Goal: Transaction & Acquisition: Purchase product/service

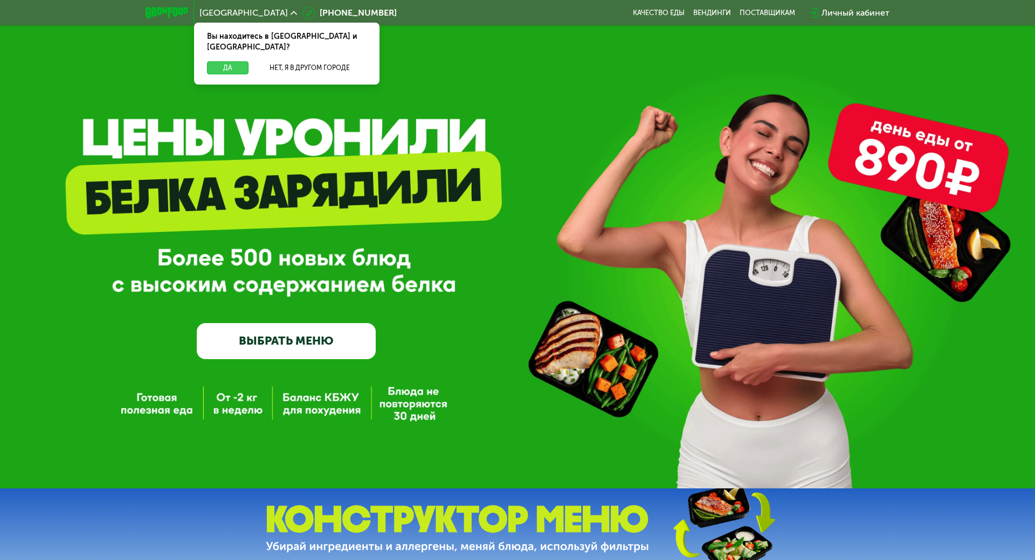
click at [231, 61] on button "Да" at bounding box center [227, 67] width 41 height 13
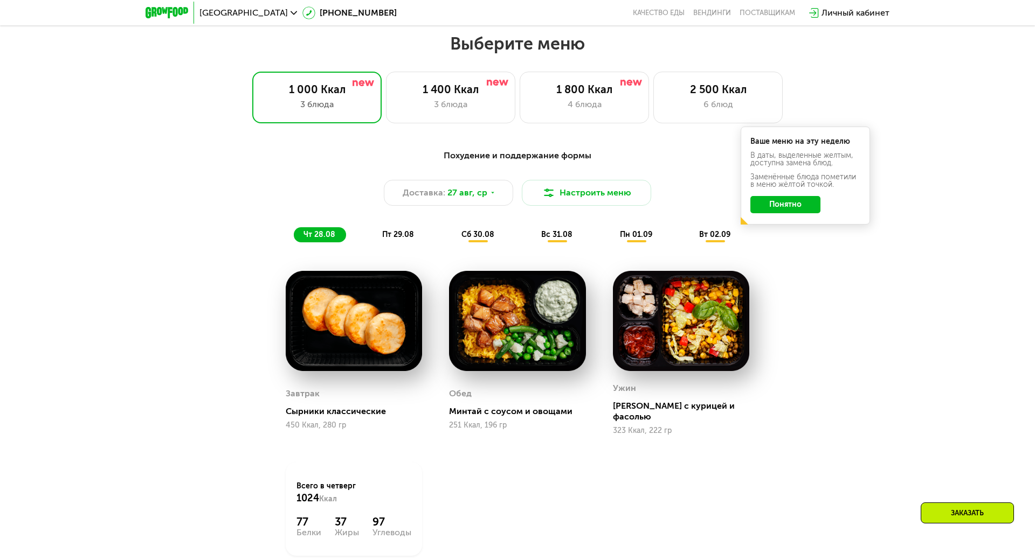
scroll to position [593, 0]
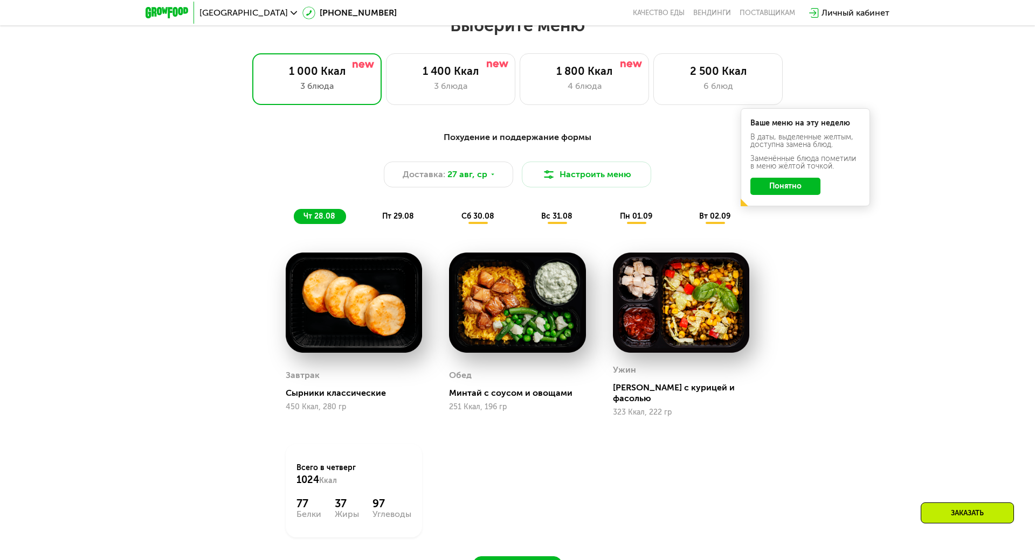
click at [803, 188] on button "Понятно" at bounding box center [785, 186] width 70 height 17
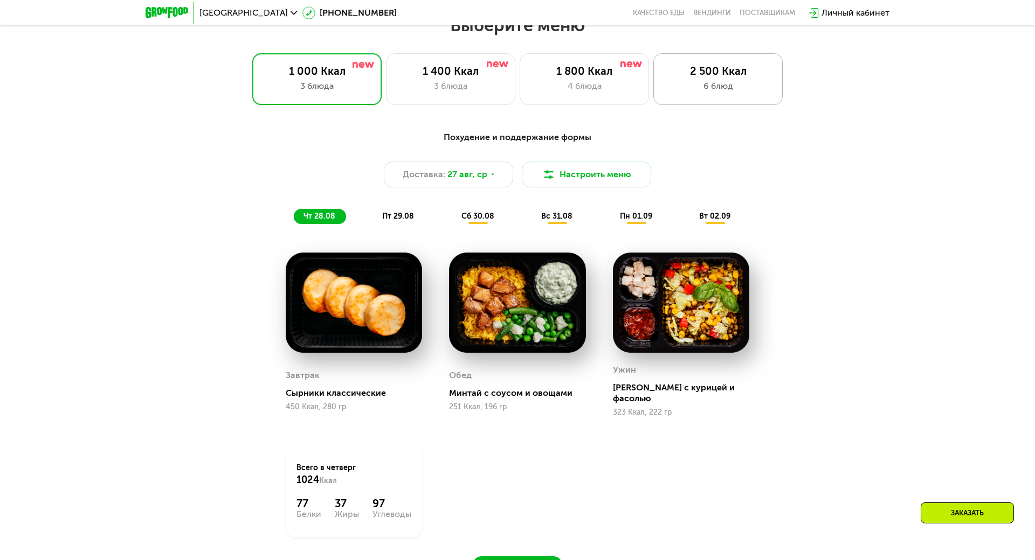
click at [726, 90] on div "6 блюд" at bounding box center [717, 86] width 107 height 13
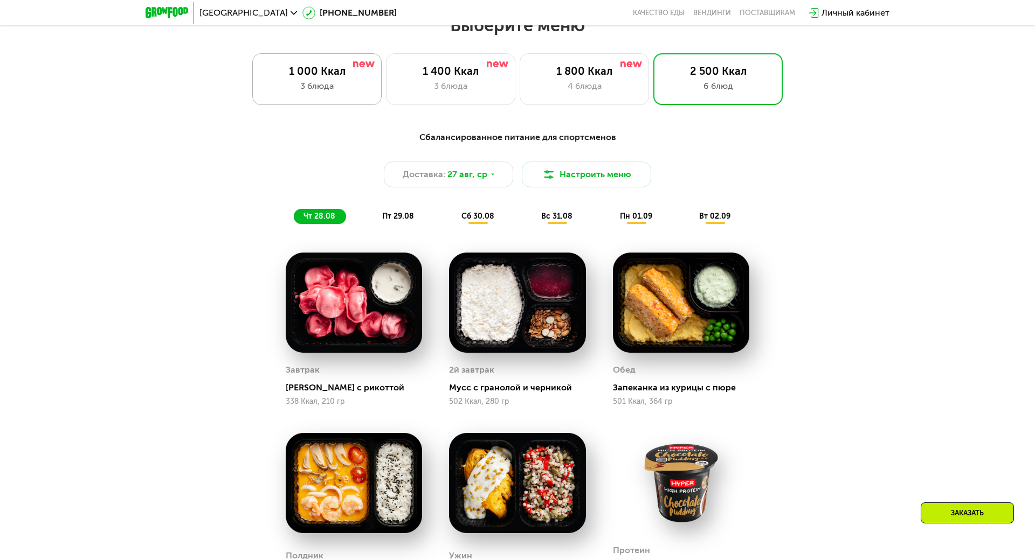
click at [321, 83] on div "3 блюда" at bounding box center [316, 86] width 107 height 13
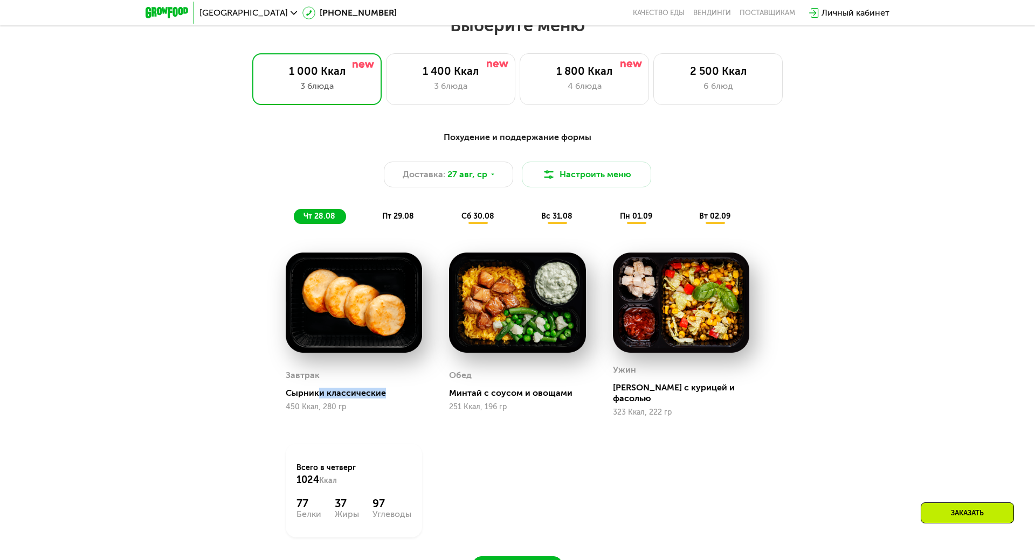
drag, startPoint x: 313, startPoint y: 390, endPoint x: 392, endPoint y: 389, distance: 79.2
click at [392, 389] on div "Сырники классические" at bounding box center [358, 393] width 145 height 11
click at [391, 412] on div "Завтрак Сырники классические 450 Ккал, 280 гр" at bounding box center [353, 334] width 163 height 191
drag, startPoint x: 448, startPoint y: 381, endPoint x: 580, endPoint y: 390, distance: 132.3
click at [580, 390] on div "[PERSON_NAME] с соусом и овощами 251 Ккал, 196 гр" at bounding box center [517, 389] width 136 height 55
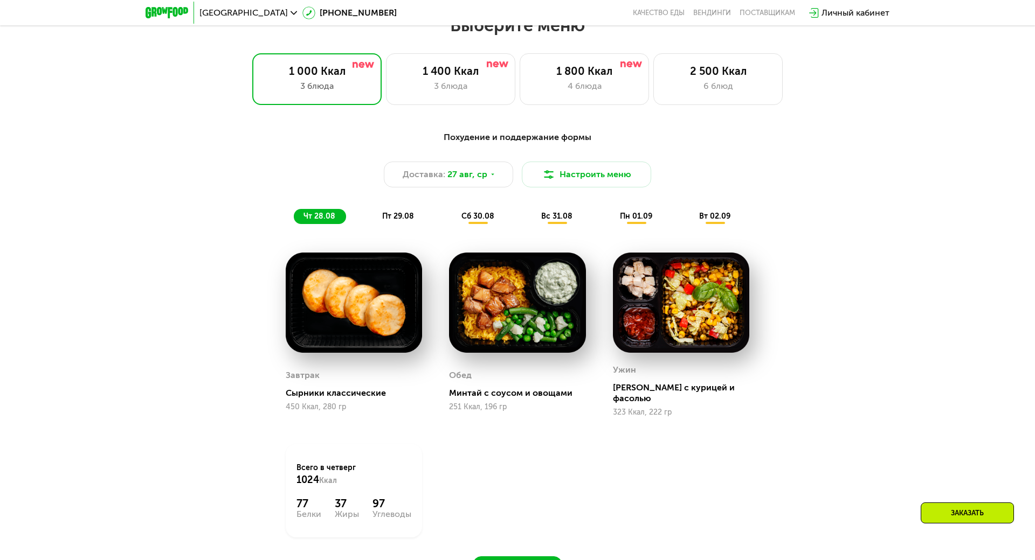
drag, startPoint x: 605, startPoint y: 450, endPoint x: 613, endPoint y: 397, distance: 54.0
click at [0, 0] on div "Завтрак Сырники классические 450 Ккал, 280 гр Обед Минтай с соусом и овощами 25…" at bounding box center [0, 0] width 0 height 0
drag, startPoint x: 609, startPoint y: 382, endPoint x: 714, endPoint y: 386, distance: 105.2
click at [714, 386] on div "[PERSON_NAME] с курицей и фасолью" at bounding box center [685, 394] width 145 height 22
click at [465, 71] on div "1 400 Ккал" at bounding box center [450, 71] width 107 height 13
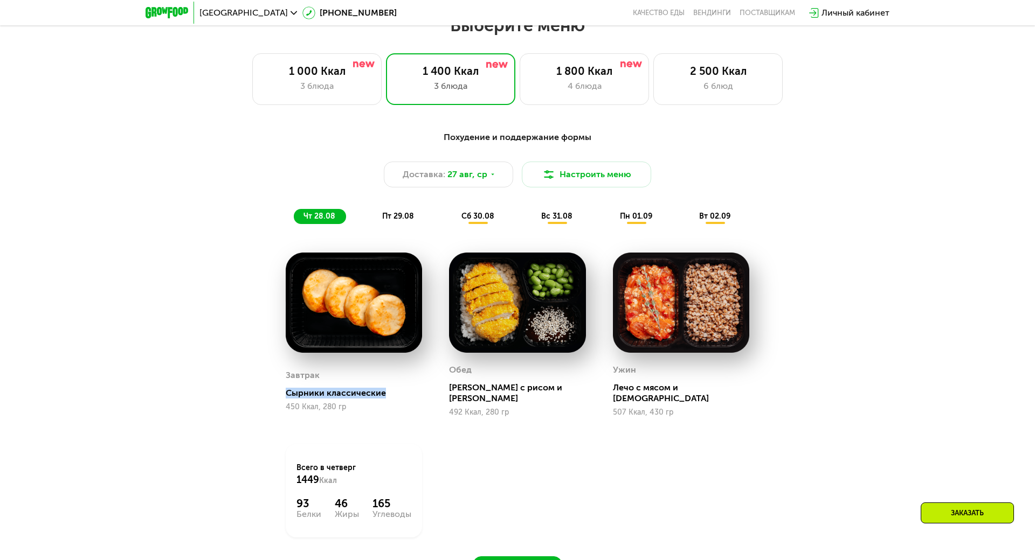
drag, startPoint x: 390, startPoint y: 391, endPoint x: 276, endPoint y: 389, distance: 113.7
click at [276, 389] on div "Завтрак Сырники классические 450 Ккал, 280 гр" at bounding box center [353, 334] width 163 height 191
drag, startPoint x: 647, startPoint y: 387, endPoint x: 729, endPoint y: 394, distance: 82.2
click at [729, 394] on div "Ужин Лечо с мясом и [DEMOGRAPHIC_DATA] 507 Ккал, 430 гр" at bounding box center [681, 389] width 136 height 55
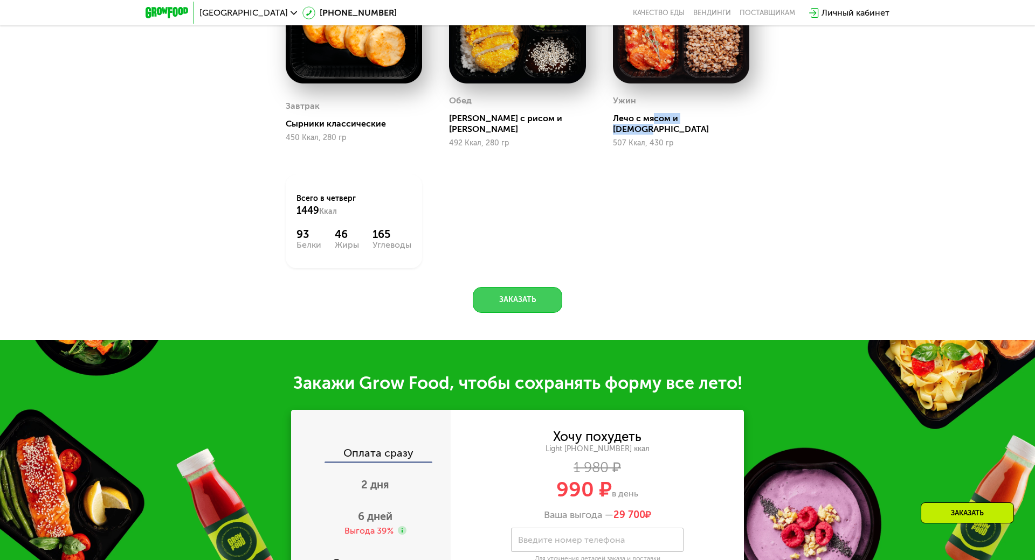
click at [512, 287] on button "Заказать" at bounding box center [517, 300] width 89 height 26
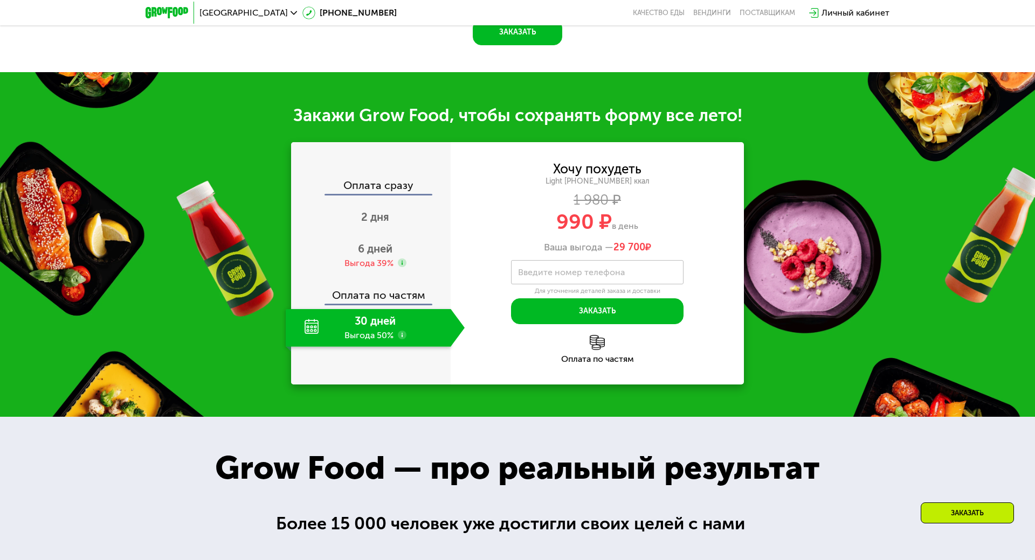
scroll to position [1191, 0]
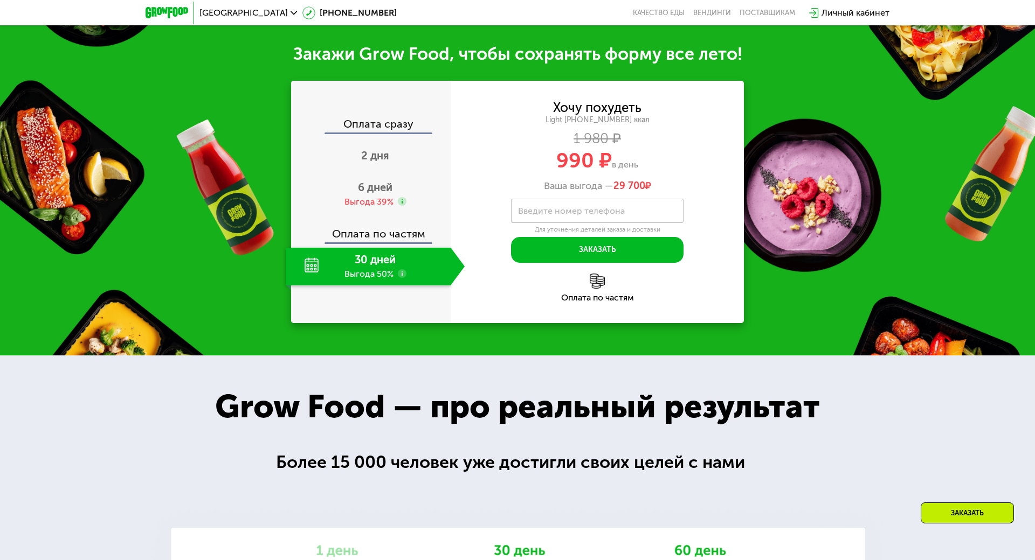
click at [365, 253] on div "30 дней Выгода 50%" at bounding box center [368, 267] width 165 height 38
drag, startPoint x: 623, startPoint y: 152, endPoint x: 517, endPoint y: 154, distance: 105.6
click at [517, 154] on div "990 ₽ в день" at bounding box center [596, 160] width 293 height 20
click at [553, 208] on label "Введите номер телефона" at bounding box center [571, 211] width 107 height 6
click at [553, 199] on input "Введите номер телефона" at bounding box center [597, 211] width 172 height 24
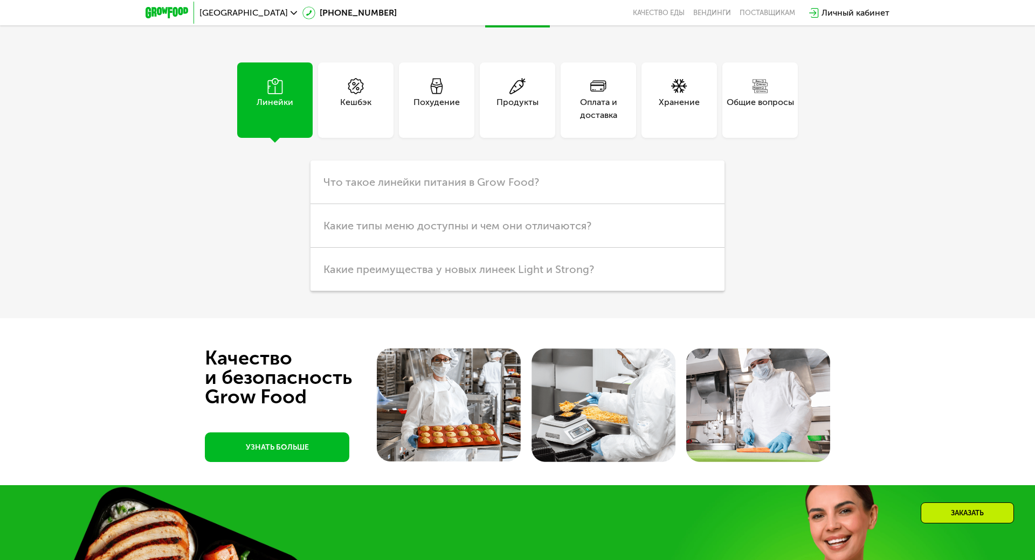
scroll to position [2862, 0]
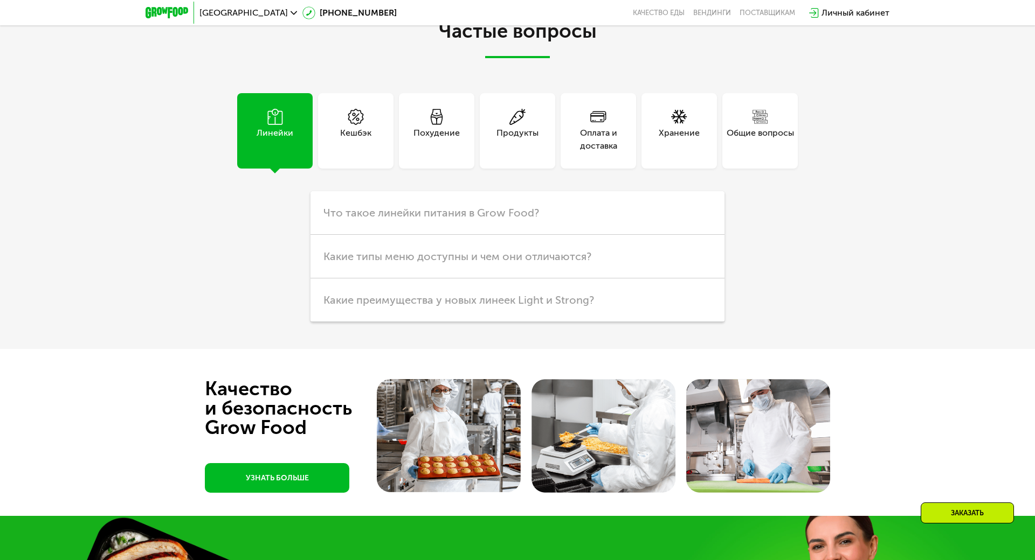
click at [592, 133] on div "Оплата и доставка" at bounding box center [597, 140] width 75 height 26
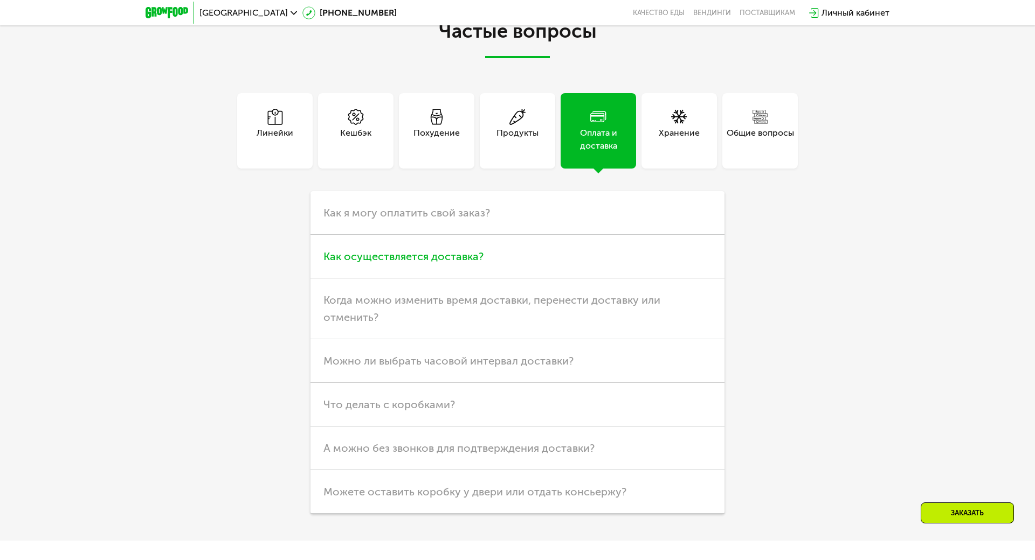
click at [438, 258] on h3 "Как осуществляется доставка?" at bounding box center [517, 257] width 414 height 44
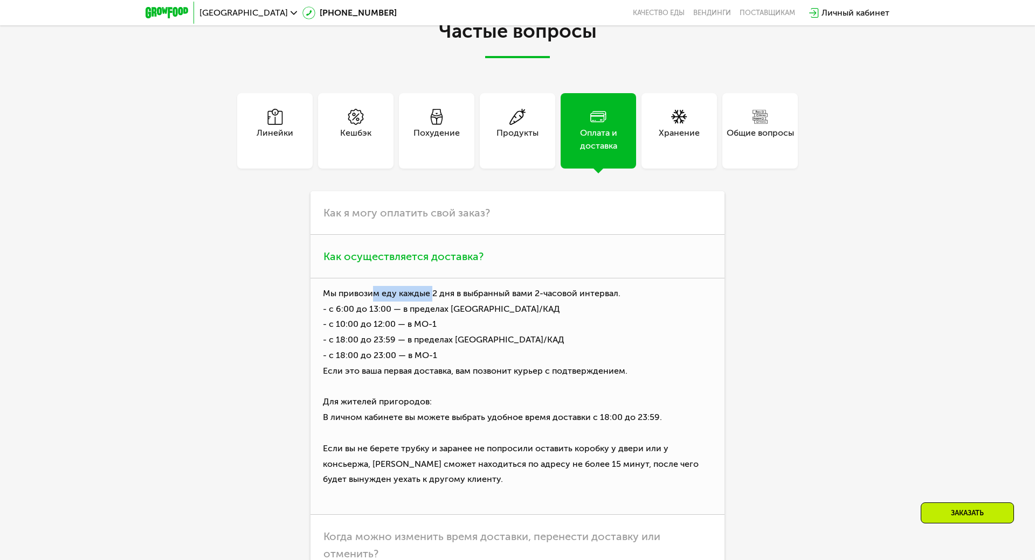
drag, startPoint x: 400, startPoint y: 283, endPoint x: 428, endPoint y: 283, distance: 27.5
click at [427, 283] on p "Мы привозим еду каждые 2 дня в выбранный вами 2-часовой интервал. - с 6:00 до 1…" at bounding box center [517, 397] width 414 height 237
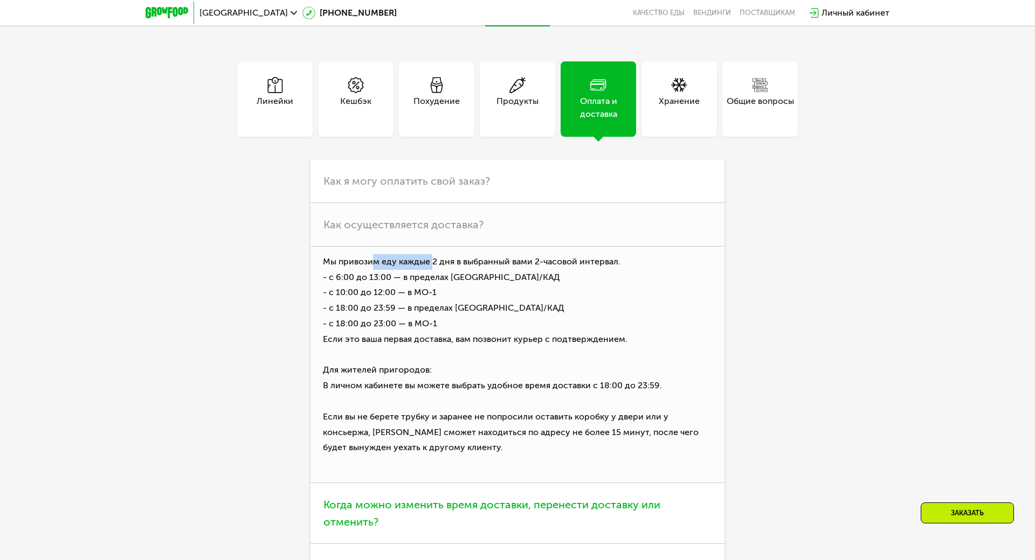
scroll to position [3077, 0]
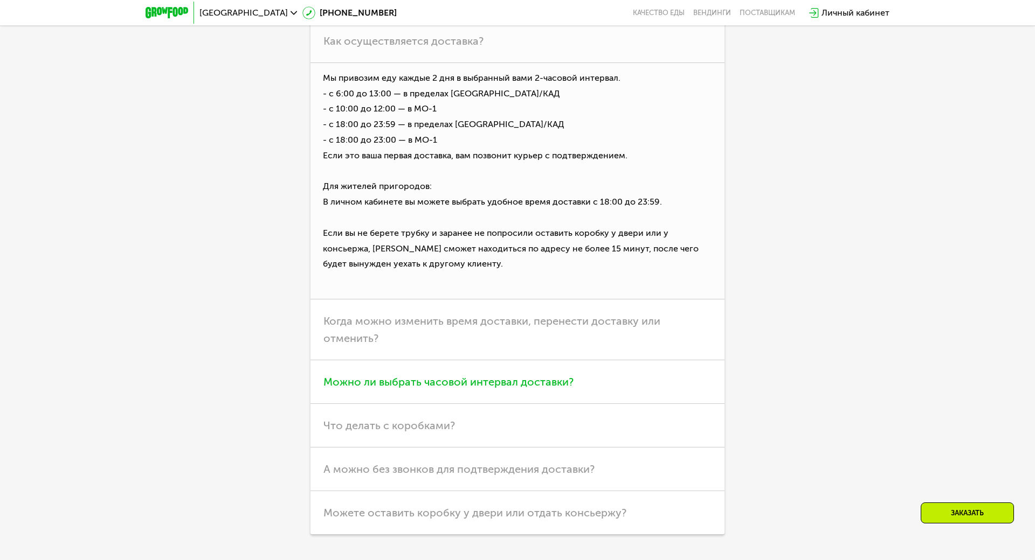
click at [484, 376] on span "Можно ли выбрать часовой интервал доставки?" at bounding box center [448, 382] width 250 height 13
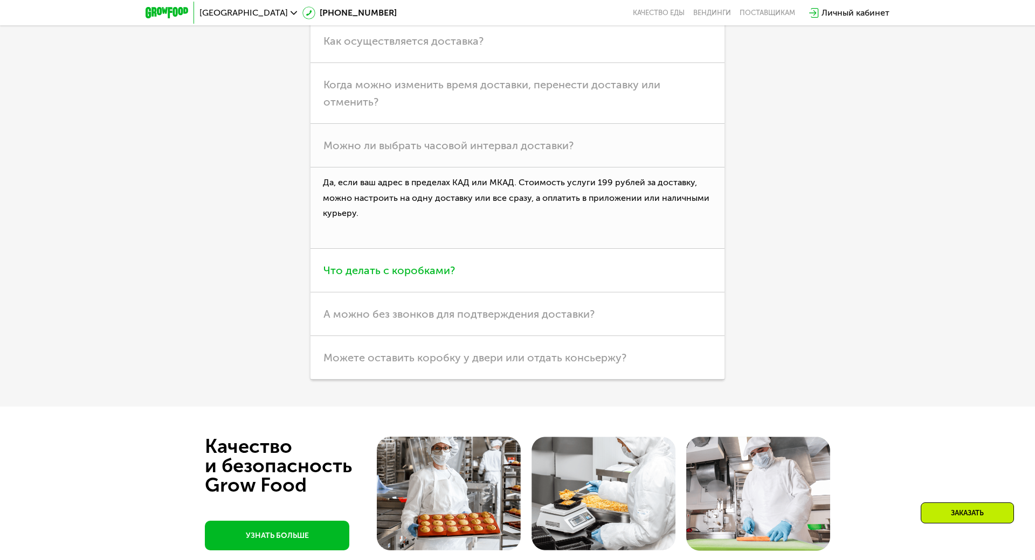
click at [458, 258] on h3 "Что делать с коробками?" at bounding box center [517, 271] width 414 height 44
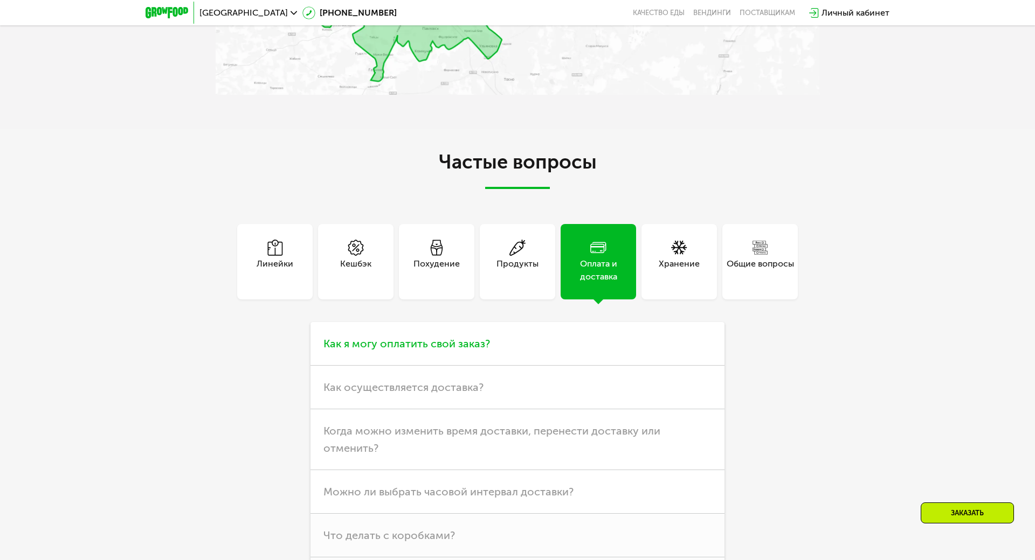
scroll to position [2754, 0]
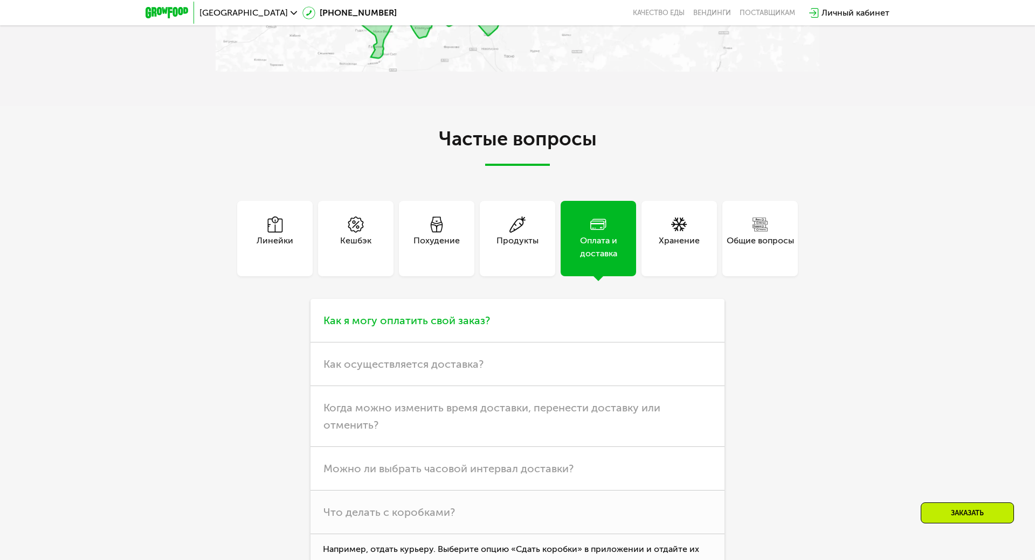
click at [504, 320] on h3 "Как я могу оплатить свой заказ?" at bounding box center [517, 321] width 414 height 44
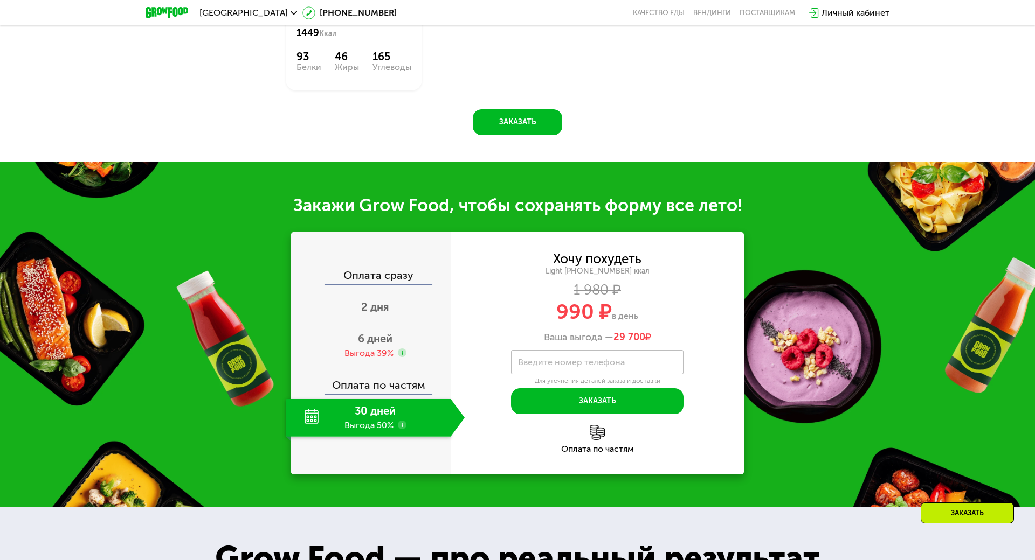
scroll to position [1030, 0]
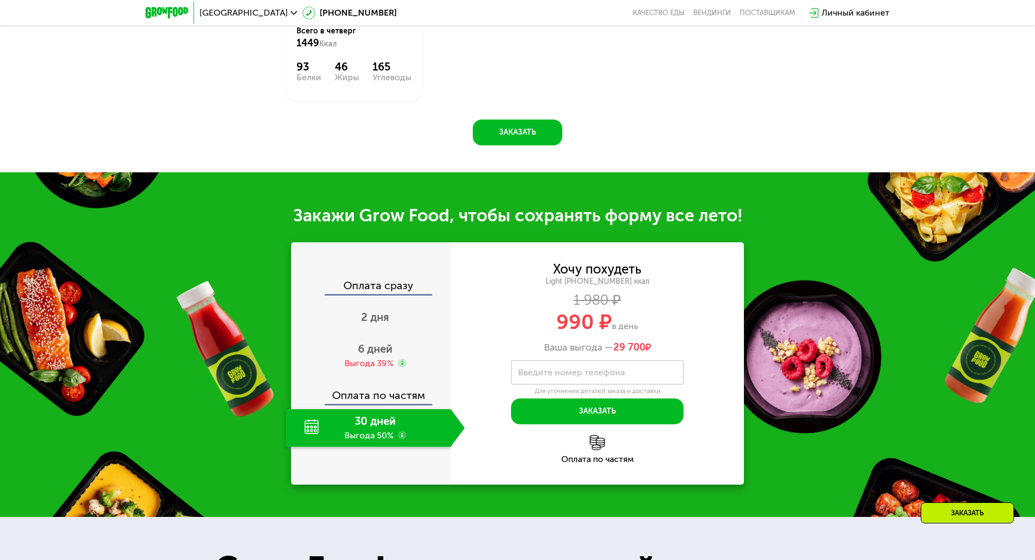
click at [594, 455] on div "Оплата по частям" at bounding box center [596, 459] width 293 height 9
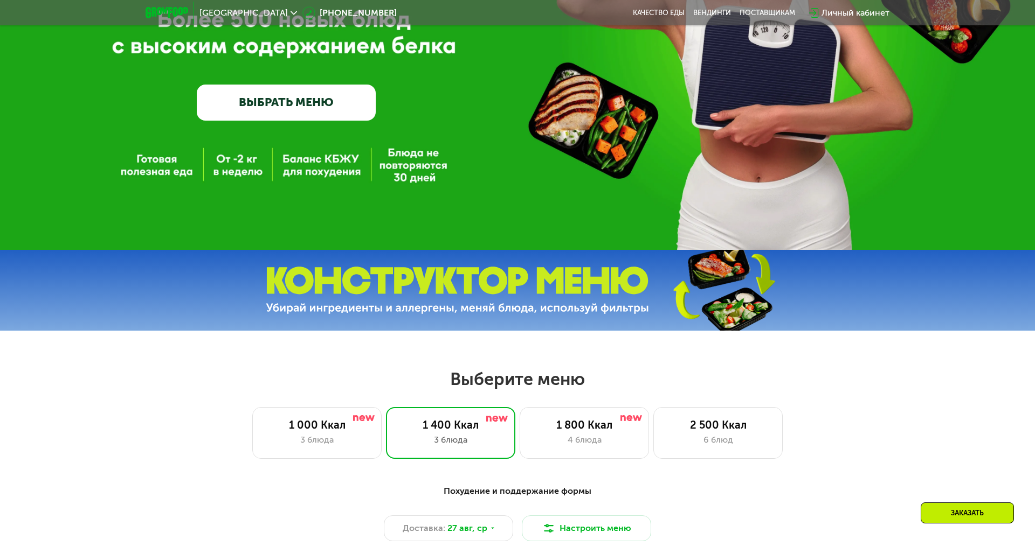
scroll to position [6, 0]
